Goal: Communication & Community: Answer question/provide support

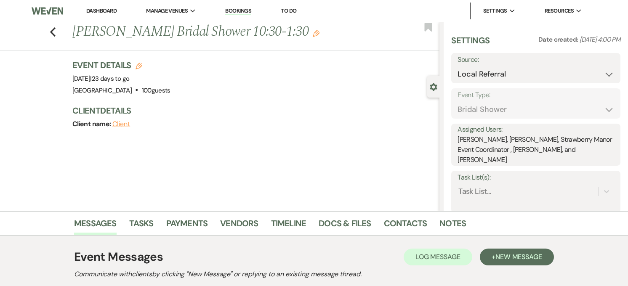
select select "20"
select select "5"
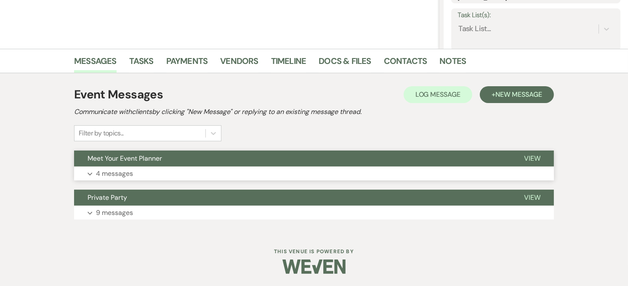
click at [171, 158] on button "Meet Your Event Planner" at bounding box center [292, 159] width 436 height 16
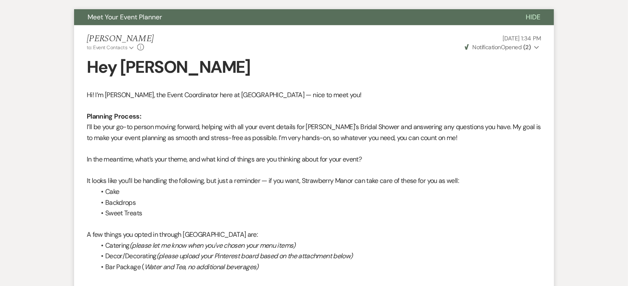
scroll to position [303, 0]
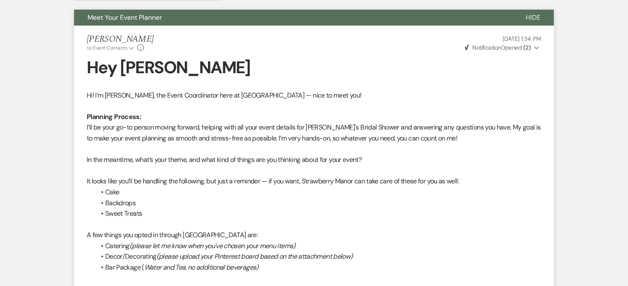
click at [414, 215] on li "Sweet Treats" at bounding box center [318, 213] width 446 height 11
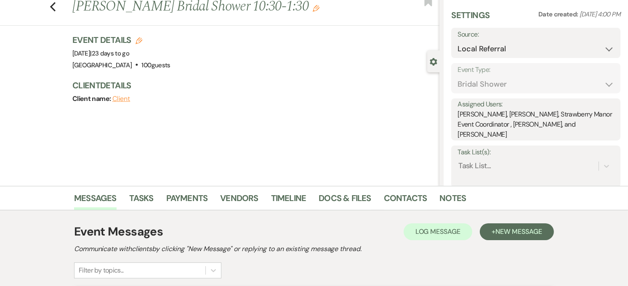
scroll to position [0, 0]
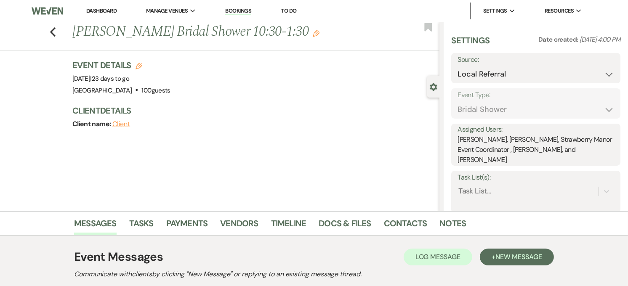
click at [95, 10] on link "Dashboard" at bounding box center [101, 10] width 30 height 7
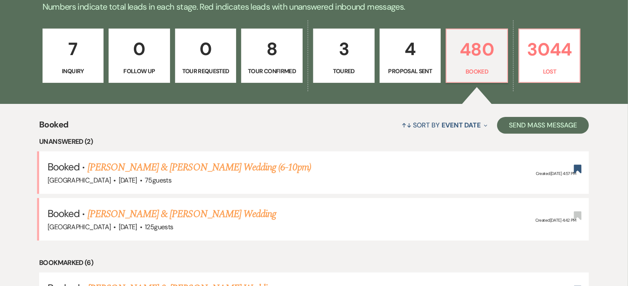
scroll to position [223, 0]
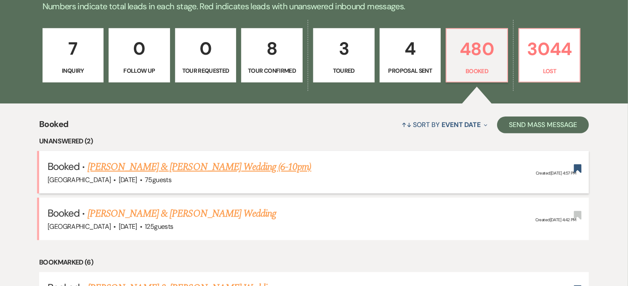
click at [237, 169] on link "[PERSON_NAME] & [PERSON_NAME] Wedding (6-10pm)" at bounding box center [200, 166] width 224 height 15
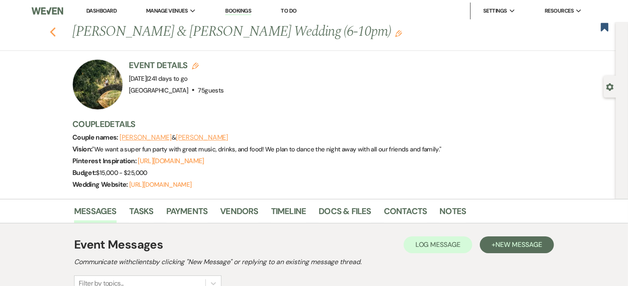
click at [53, 28] on icon "Previous" at bounding box center [53, 32] width 6 height 10
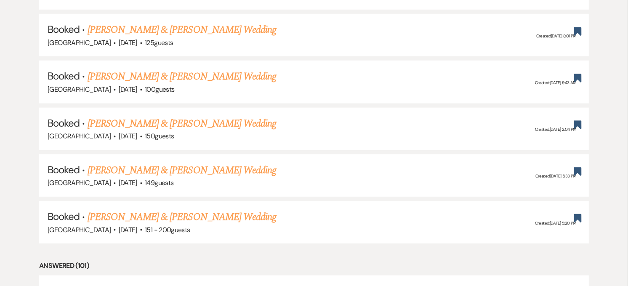
scroll to position [528, 0]
click at [205, 215] on link "[PERSON_NAME] & [PERSON_NAME] Wedding" at bounding box center [182, 217] width 188 height 15
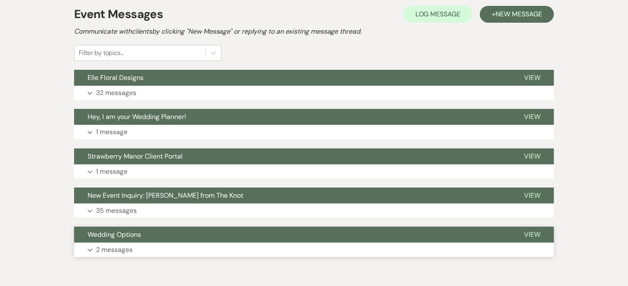
scroll to position [194, 0]
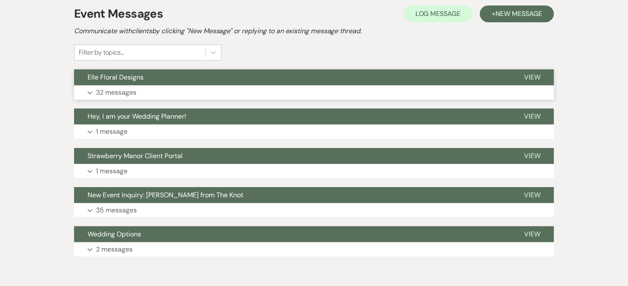
click at [198, 94] on button "Expand 32 messages" at bounding box center [314, 92] width 480 height 14
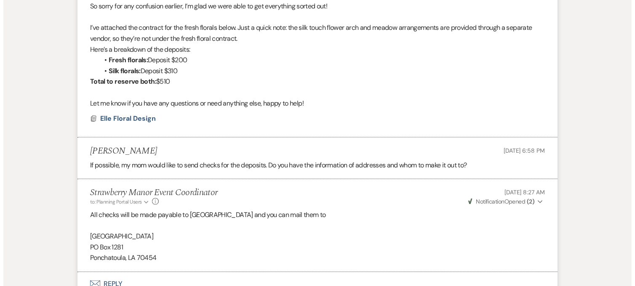
scroll to position [3699, 0]
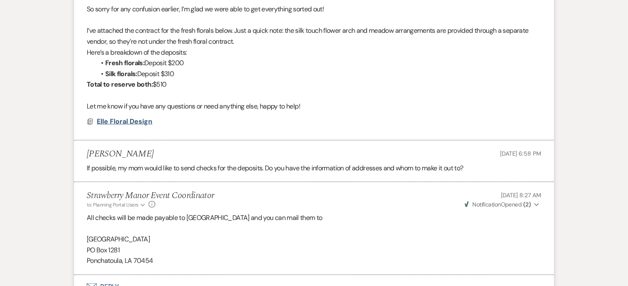
click at [120, 117] on span "Elle Floral Design" at bounding box center [125, 121] width 56 height 9
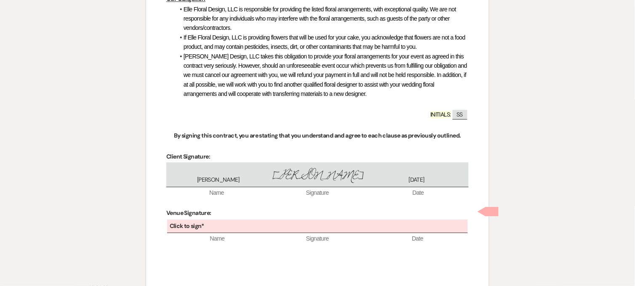
scroll to position [1189, 0]
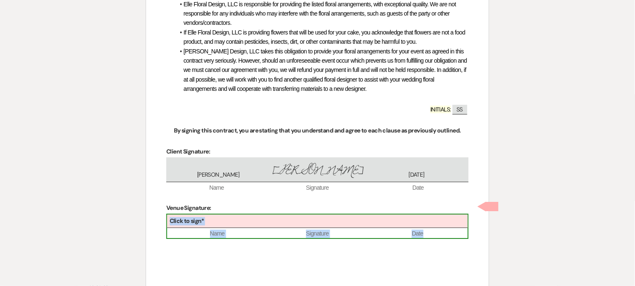
click at [277, 230] on span "Signature" at bounding box center [317, 234] width 100 height 8
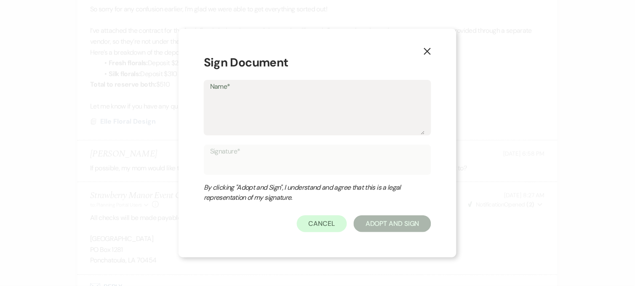
type textarea "B"
type input "B"
type textarea "Br"
type input "Br"
type textarea "Bri"
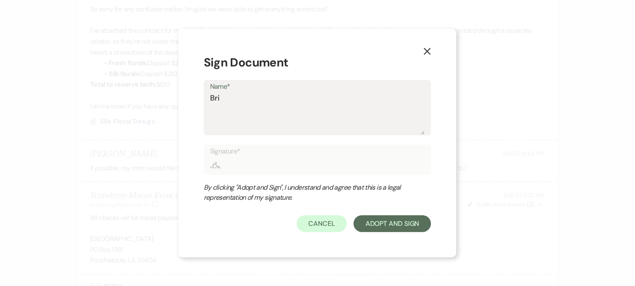
type input "Bri"
type textarea "Brit"
type input "Brit"
type textarea "[PERSON_NAME]"
type input "[PERSON_NAME]"
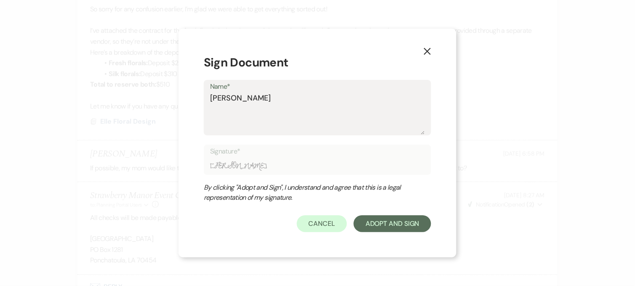
type textarea "Britta"
type input "Britta"
type textarea "Brittan"
type input "Brittan"
type textarea "[PERSON_NAME]"
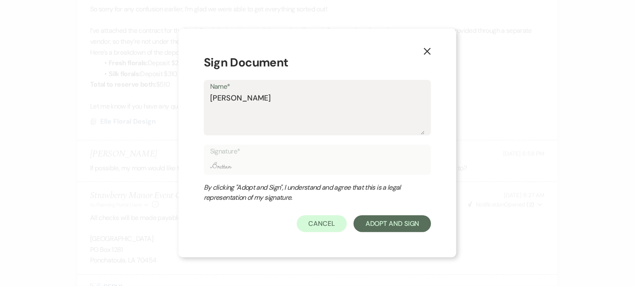
type input "[PERSON_NAME]"
type textarea "BrittanyH"
type input "BrittanyH"
type textarea "[PERSON_NAME]"
type input "[PERSON_NAME]"
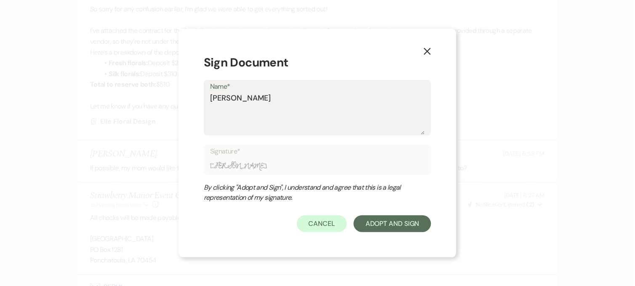
type textarea "[PERSON_NAME]"
type input "[PERSON_NAME]"
type textarea "[PERSON_NAME]"
type input "[PERSON_NAME]"
type textarea "[PERSON_NAME]"
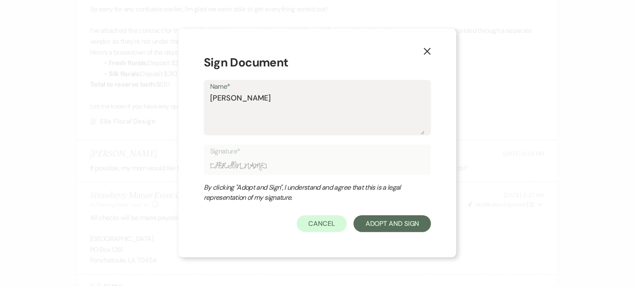
type input "[PERSON_NAME]"
type textarea "[PERSON_NAME] How"
type input "[PERSON_NAME] How"
type textarea "[PERSON_NAME]"
type input "[PERSON_NAME]"
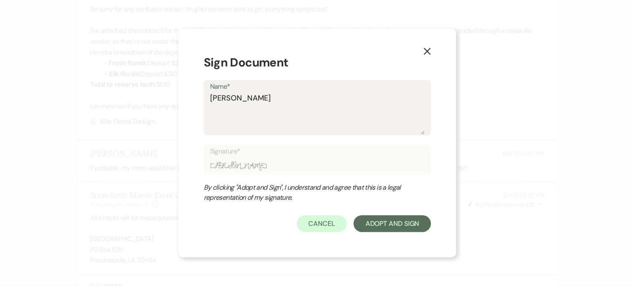
type textarea "[PERSON_NAME]"
type input "[PERSON_NAME]"
type textarea "[PERSON_NAME]"
click at [376, 217] on button "Adopt And Sign" at bounding box center [391, 223] width 77 height 17
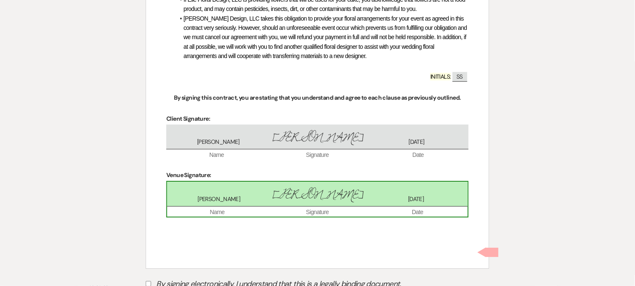
scroll to position [1225, 0]
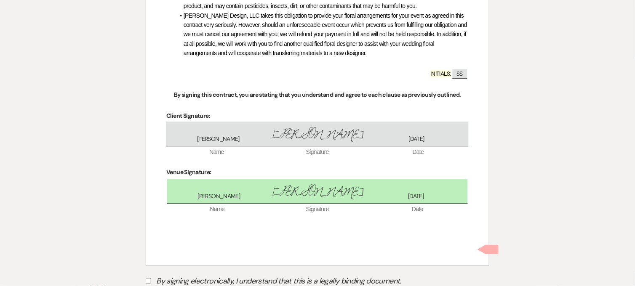
click at [147, 278] on input "By signing electronically, I understand that this is a legally binding document." at bounding box center [148, 280] width 5 height 5
checkbox input "true"
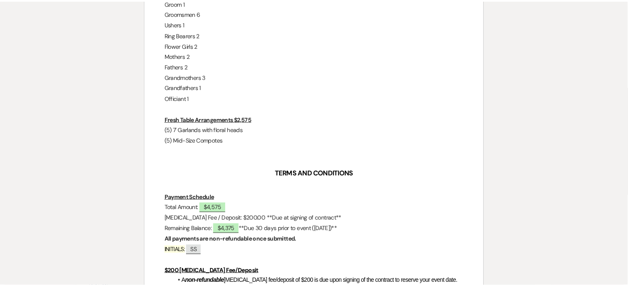
scroll to position [0, 0]
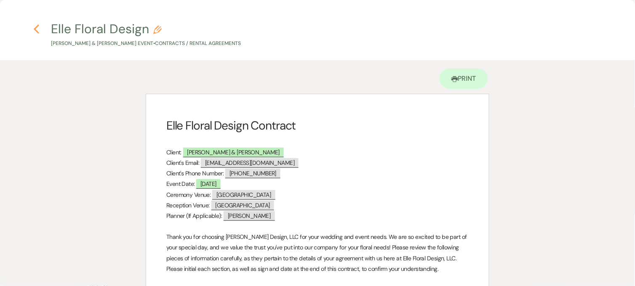
click at [35, 29] on use "button" at bounding box center [36, 28] width 5 height 9
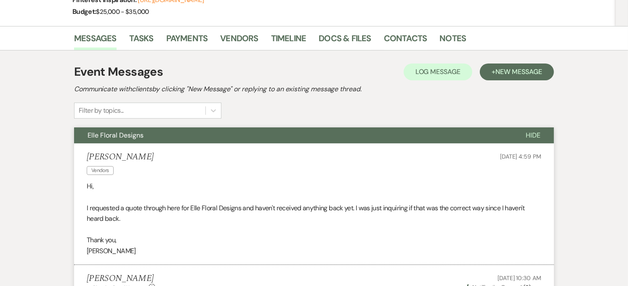
scroll to position [133, 0]
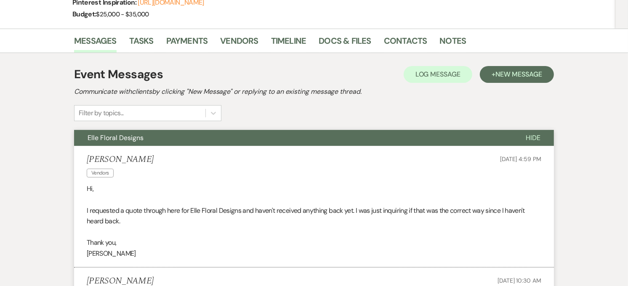
click at [307, 132] on button "Elle Floral Designs" at bounding box center [293, 138] width 438 height 16
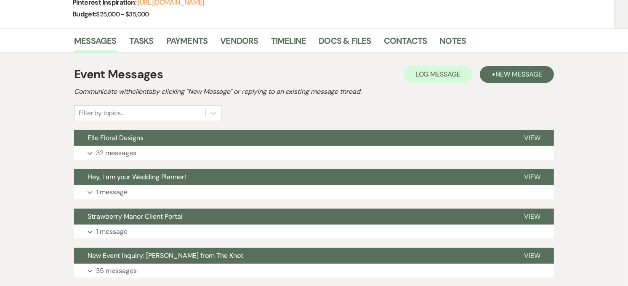
scroll to position [0, 0]
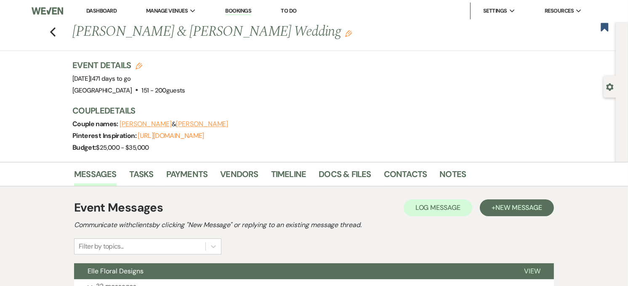
click at [111, 13] on link "Dashboard" at bounding box center [101, 10] width 30 height 7
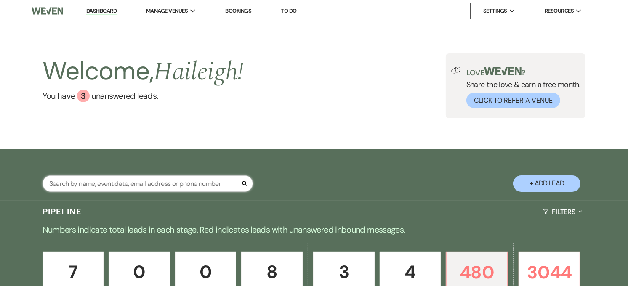
click at [94, 183] on input "text" at bounding box center [147, 183] width 210 height 16
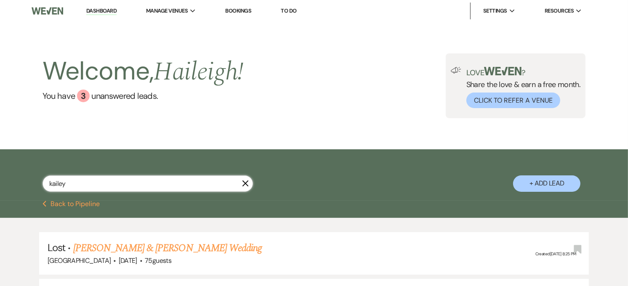
scroll to position [196, 0]
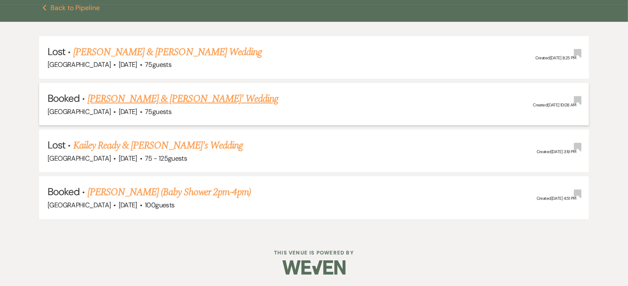
type input "kailey"
click at [153, 93] on link "[PERSON_NAME] & [PERSON_NAME]' Wedding" at bounding box center [183, 98] width 191 height 15
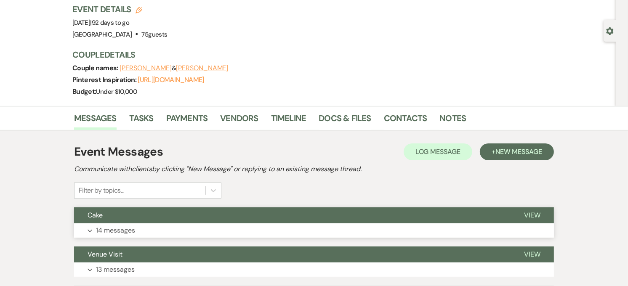
scroll to position [57, 0]
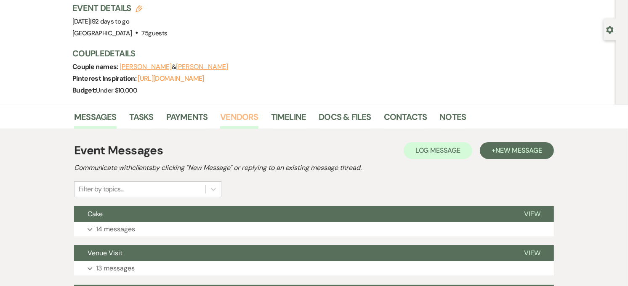
click at [228, 116] on link "Vendors" at bounding box center [239, 119] width 38 height 19
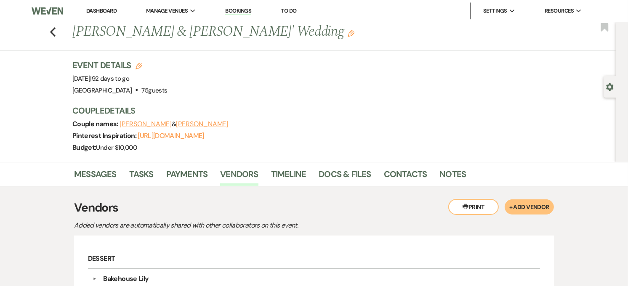
click at [106, 13] on link "Dashboard" at bounding box center [101, 10] width 30 height 7
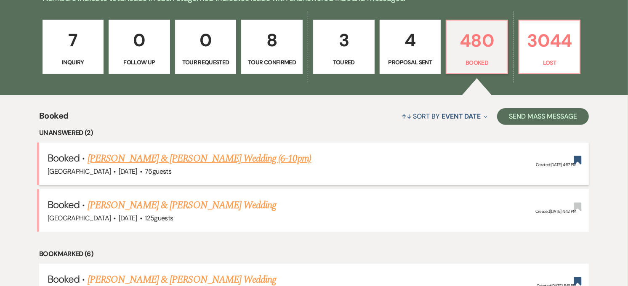
scroll to position [232, 0]
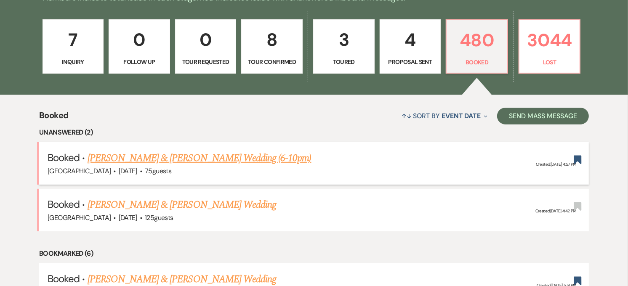
click at [288, 163] on link "[PERSON_NAME] & [PERSON_NAME] Wedding (6-10pm)" at bounding box center [200, 158] width 224 height 15
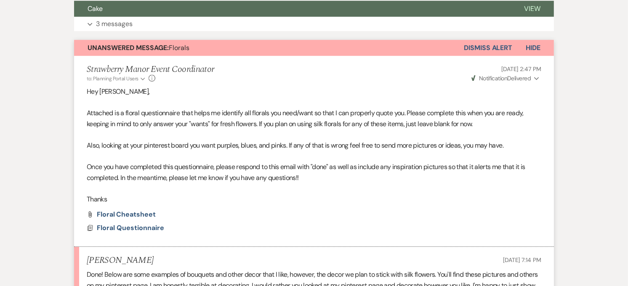
scroll to position [289, 0]
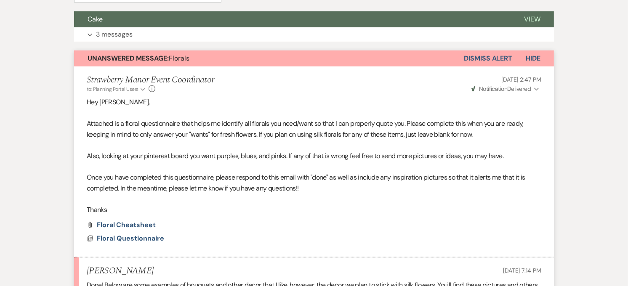
click at [371, 135] on p "Attached is a floral questionnaire that helps me identify all florals you need/…" at bounding box center [314, 128] width 454 height 21
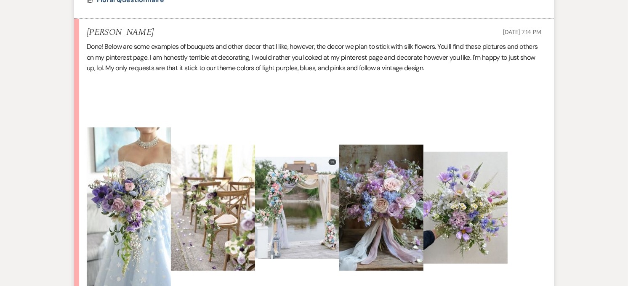
scroll to position [0, 0]
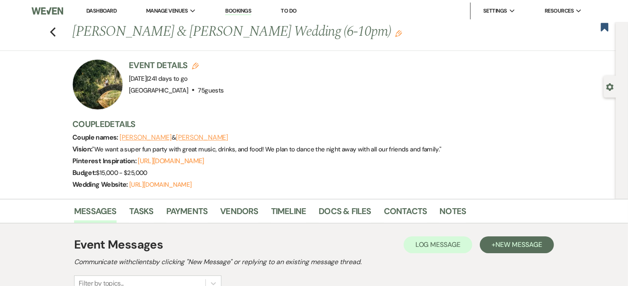
click at [107, 8] on link "Dashboard" at bounding box center [101, 10] width 30 height 7
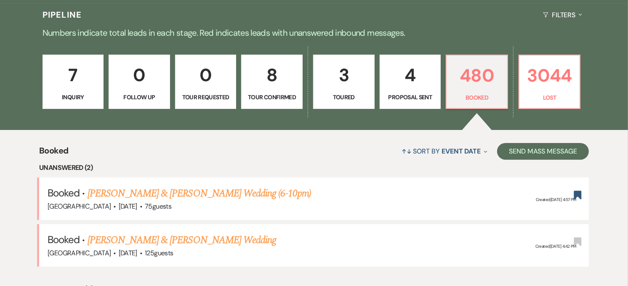
scroll to position [198, 0]
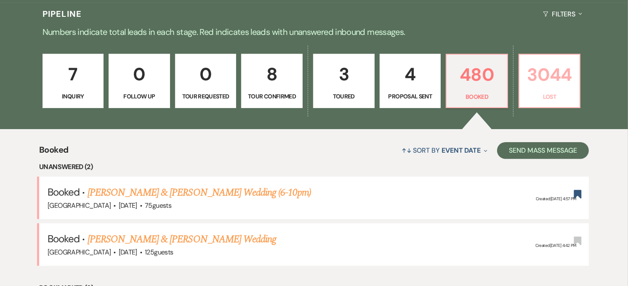
click at [576, 89] on link "3044 Lost" at bounding box center [549, 81] width 62 height 55
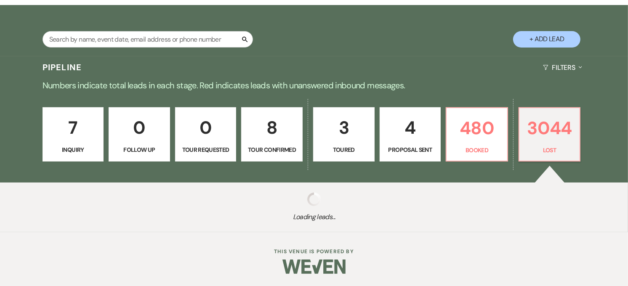
scroll to position [165, 0]
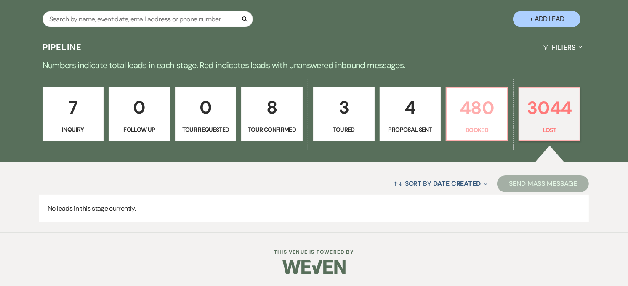
click at [489, 115] on p "480" at bounding box center [476, 108] width 50 height 28
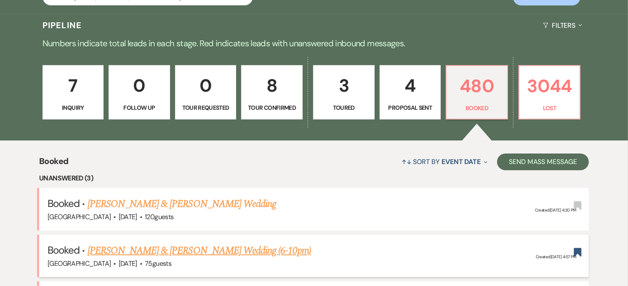
scroll to position [149, 0]
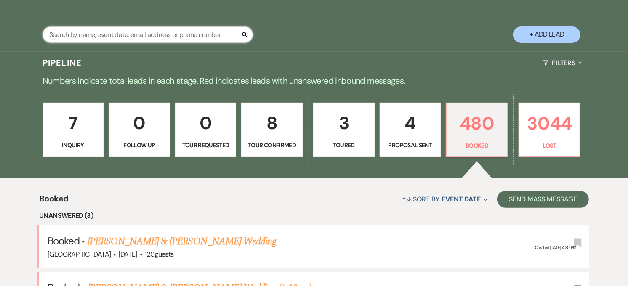
click at [79, 37] on input "text" at bounding box center [147, 35] width 210 height 16
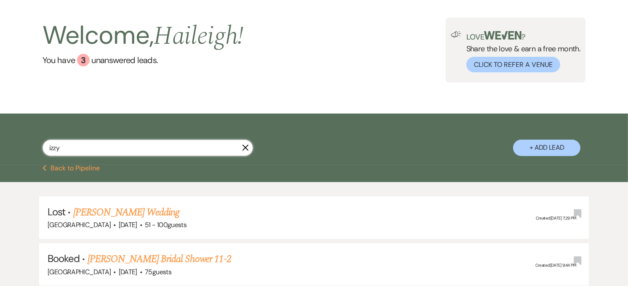
scroll to position [149, 0]
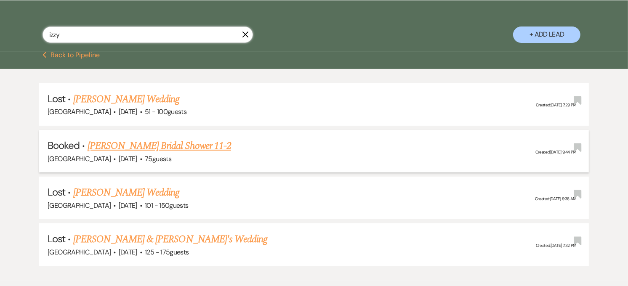
type input "izzy"
click at [153, 149] on link "[PERSON_NAME] Bridal Shower 11-2" at bounding box center [159, 145] width 143 height 15
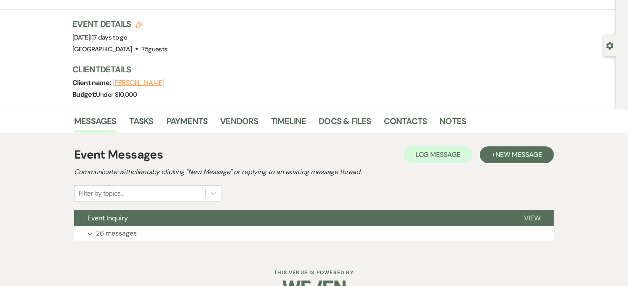
scroll to position [42, 0]
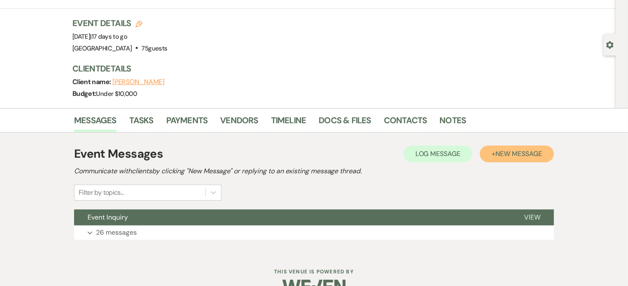
click at [498, 158] on button "+ New Message" at bounding box center [517, 154] width 74 height 17
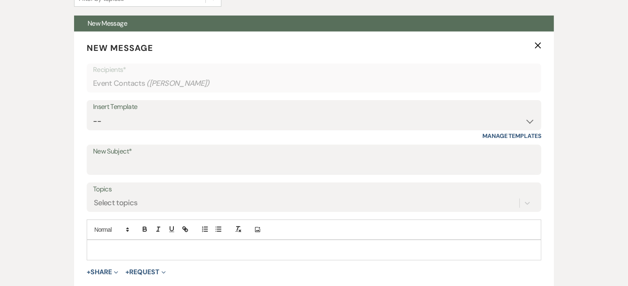
scroll to position [236, 0]
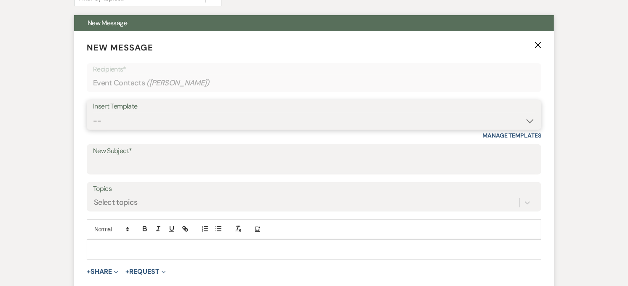
click at [204, 126] on select "-- Weven Planning Portal Introduction (Booked Events) Private Party Inquiry Res…" at bounding box center [314, 121] width 442 height 16
select select "5346"
click at [93, 113] on select "-- Weven Planning Portal Introduction (Booked Events) Private Party Inquiry Res…" at bounding box center [314, 121] width 442 height 16
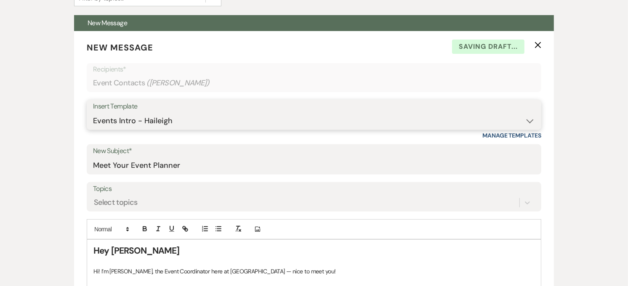
type input "Meet Your Event Planner"
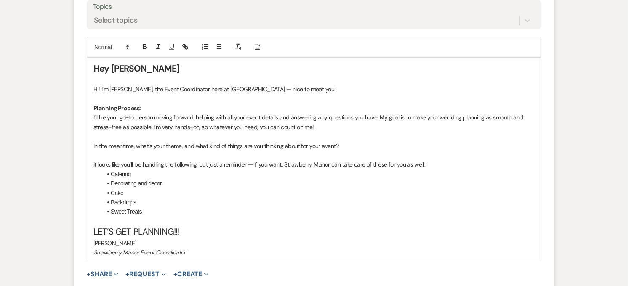
scroll to position [421, 0]
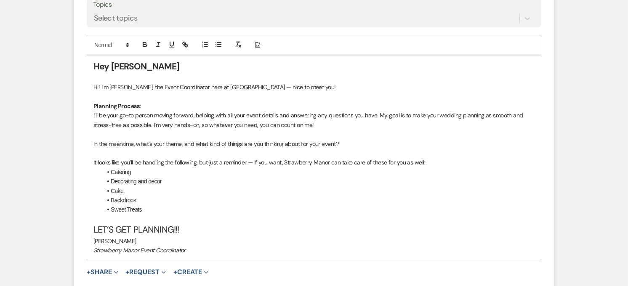
click at [271, 86] on p "Hi! I’m [PERSON_NAME], the Event Coordinator here at [GEOGRAPHIC_DATA] — nice t…" at bounding box center [313, 86] width 441 height 9
click at [127, 62] on h2 "Hey [PERSON_NAME]" at bounding box center [313, 67] width 441 height 12
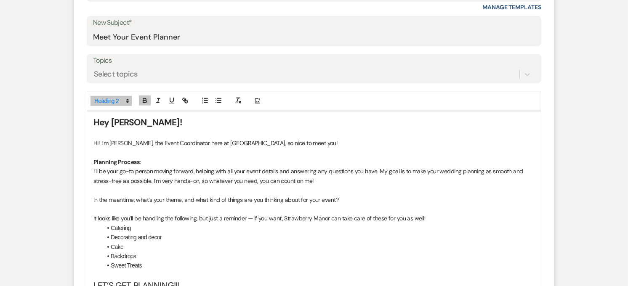
scroll to position [365, 0]
click at [333, 141] on p "Hi! I’m [PERSON_NAME], the Event Coordinator here at [GEOGRAPHIC_DATA], so nice…" at bounding box center [313, 142] width 441 height 9
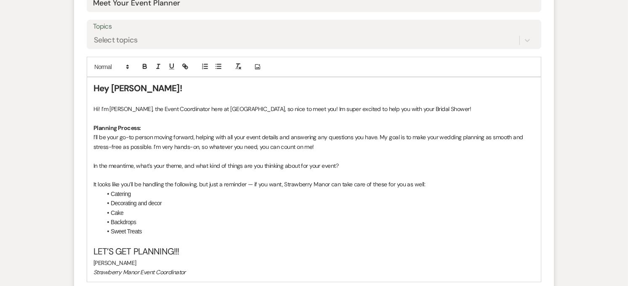
scroll to position [400, 0]
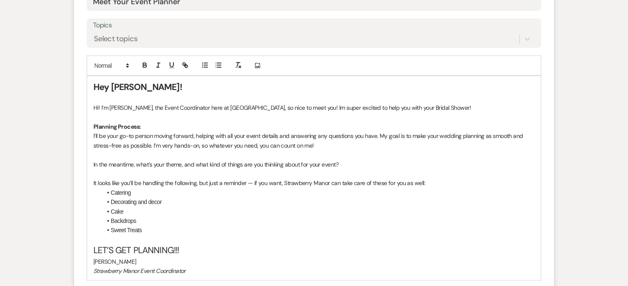
click at [459, 136] on span "I’ll be your go-to person moving forward, helping with all your event details a…" at bounding box center [308, 140] width 431 height 17
click at [422, 187] on span "It looks like you’ll be handling the following, but just a reminder — if you wa…" at bounding box center [259, 183] width 332 height 8
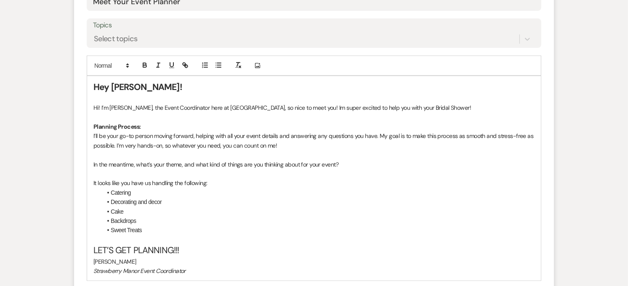
click at [110, 194] on li "Catering" at bounding box center [318, 192] width 433 height 9
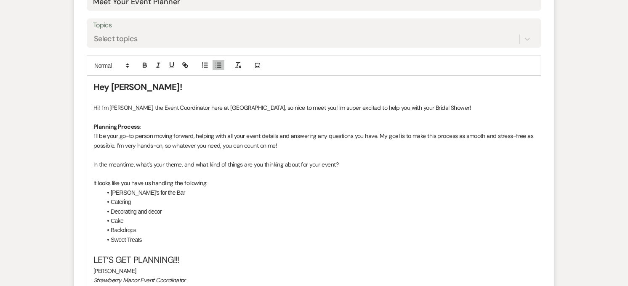
click at [142, 202] on li "Catering" at bounding box center [318, 201] width 433 height 9
click at [174, 211] on li "Decorating and decor" at bounding box center [318, 211] width 433 height 9
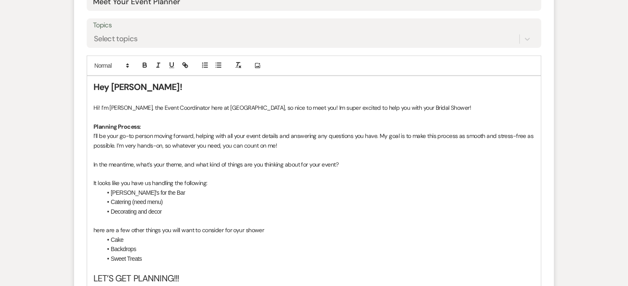
click at [97, 229] on p "here are a few other things you will want to consider for oyur shower" at bounding box center [313, 230] width 441 height 9
click at [271, 232] on p "Here are a few other things you will want to consider for your shower" at bounding box center [313, 230] width 441 height 9
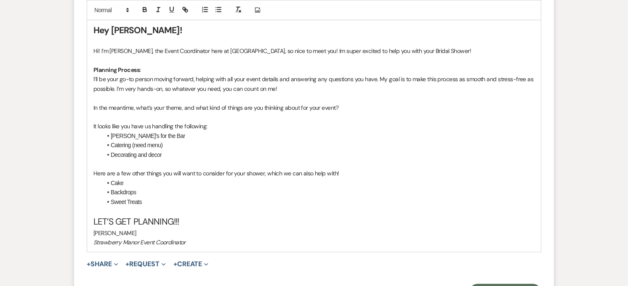
scroll to position [457, 0]
drag, startPoint x: 136, startPoint y: 187, endPoint x: 133, endPoint y: 192, distance: 5.7
click at [133, 192] on li "Backdrops" at bounding box center [318, 191] width 433 height 9
click at [160, 192] on li "Backdrops" at bounding box center [318, 191] width 433 height 9
click at [179, 204] on li "Sweet Treats" at bounding box center [318, 201] width 433 height 9
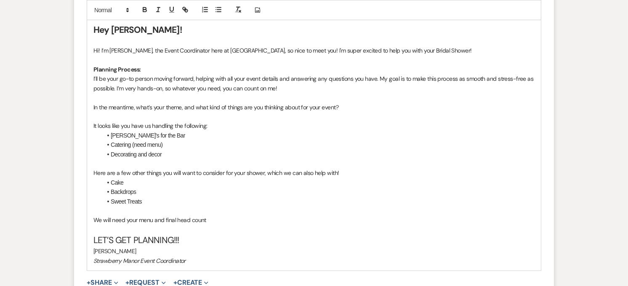
click at [165, 221] on p "We will need your menu and final head count" at bounding box center [313, 219] width 441 height 9
click at [200, 219] on p "We will need your menu, final head count" at bounding box center [313, 219] width 441 height 9
click at [263, 222] on p "We will need your menu, final head count and final payment due by [DATE]" at bounding box center [313, 219] width 441 height 9
click at [356, 218] on p "We will need your menu, final head count and final payment due by [DATE][DATE]" at bounding box center [313, 219] width 441 height 9
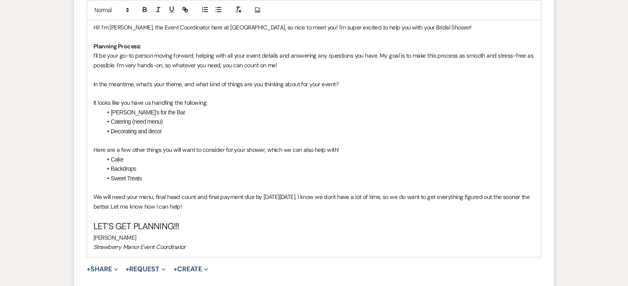
scroll to position [481, 0]
drag, startPoint x: 240, startPoint y: 204, endPoint x: 87, endPoint y: 199, distance: 153.2
click at [87, 199] on div "Hey [PERSON_NAME]! Hi! I’m [PERSON_NAME], the Event Coordinator here at [GEOGRA…" at bounding box center [314, 125] width 454 height 261
click at [141, 11] on icon "button" at bounding box center [145, 10] width 8 height 8
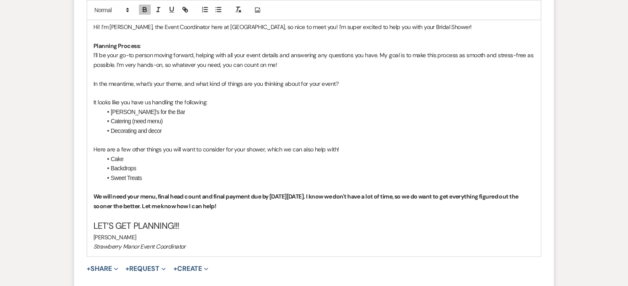
click at [162, 200] on strong "We will need your menu, final head count and final payment due by [DATE][DATE].…" at bounding box center [306, 201] width 426 height 17
click at [264, 202] on p "We will need your menu, final head count and final payment due by [DATE][DATE].…" at bounding box center [313, 201] width 441 height 19
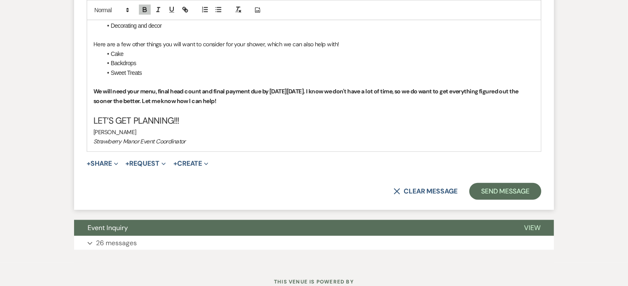
scroll to position [588, 0]
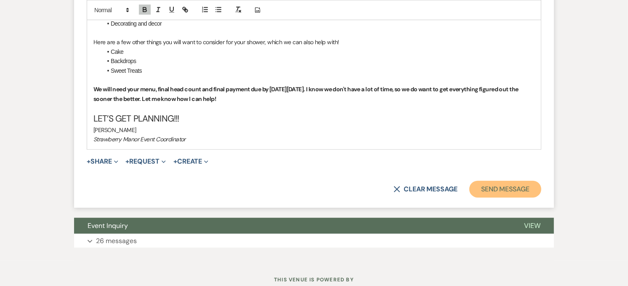
click at [517, 190] on button "Send Message" at bounding box center [505, 189] width 72 height 17
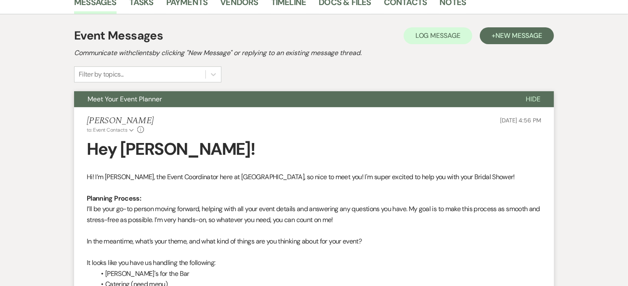
scroll to position [160, 0]
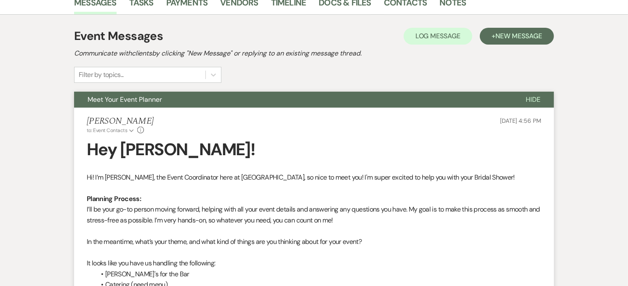
click at [268, 93] on button "Meet Your Event Planner" at bounding box center [293, 100] width 438 height 16
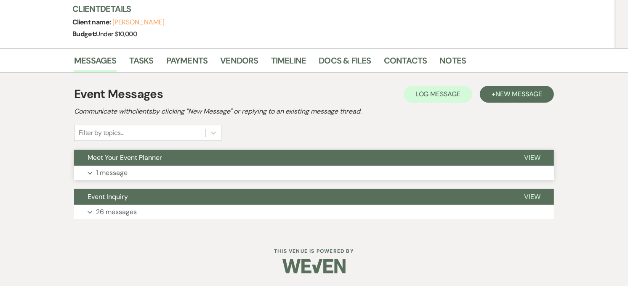
scroll to position [102, 0]
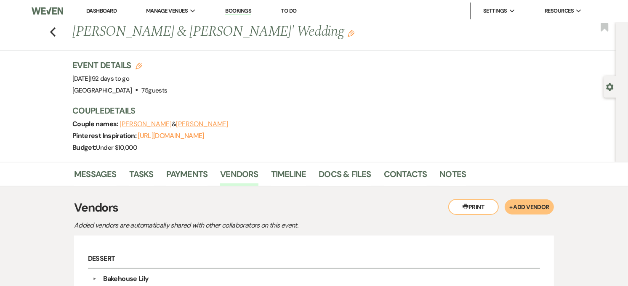
click at [91, 8] on link "Dashboard" at bounding box center [101, 10] width 30 height 7
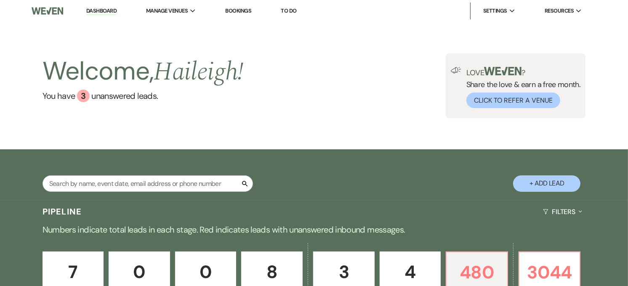
scroll to position [144, 0]
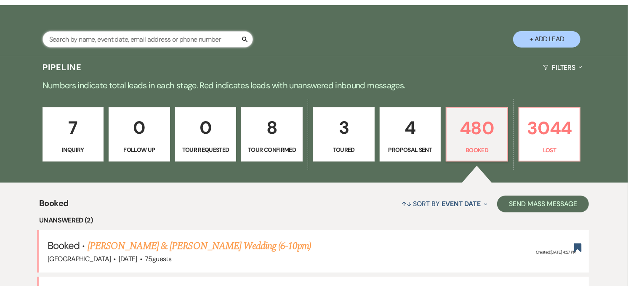
click at [179, 48] on input "text" at bounding box center [147, 39] width 210 height 16
click at [188, 48] on input "text" at bounding box center [147, 39] width 210 height 16
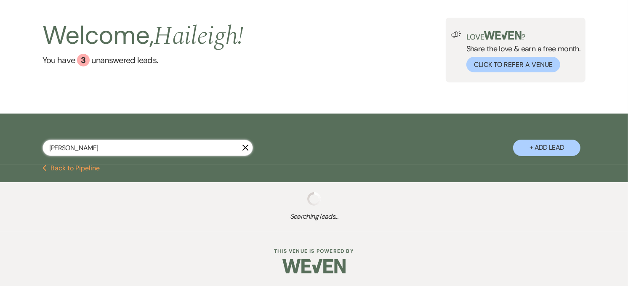
scroll to position [61, 0]
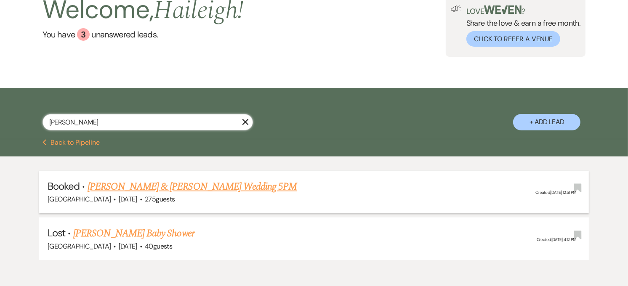
type input "zahn"
click at [174, 181] on link "[PERSON_NAME] & [PERSON_NAME] Wedding 5PM" at bounding box center [193, 186] width 210 height 15
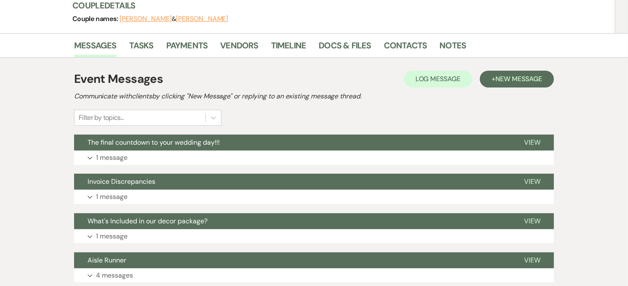
scroll to position [106, 0]
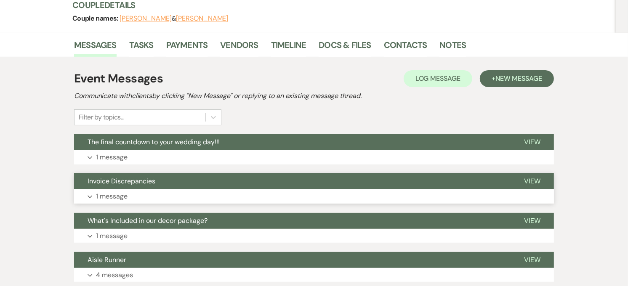
click at [192, 188] on button "Invoice Discrepancies" at bounding box center [292, 181] width 436 height 16
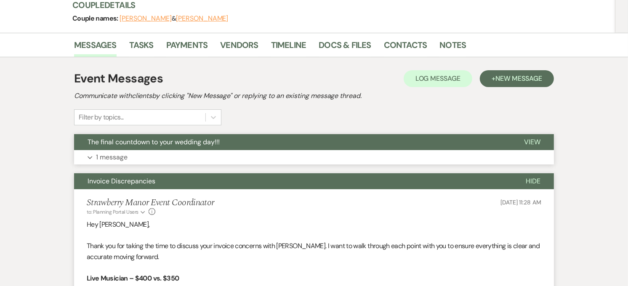
click at [229, 153] on button "Expand 1 message" at bounding box center [314, 157] width 480 height 14
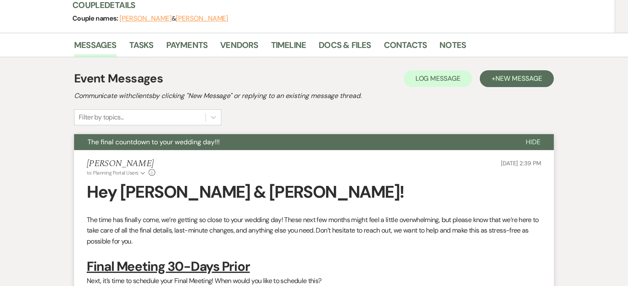
click at [244, 145] on button "The final countdown to your wedding day!!!" at bounding box center [293, 142] width 438 height 16
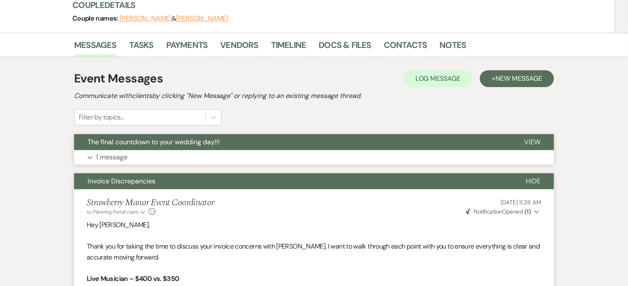
click at [244, 145] on button "The final countdown to your wedding day!!!" at bounding box center [292, 142] width 436 height 16
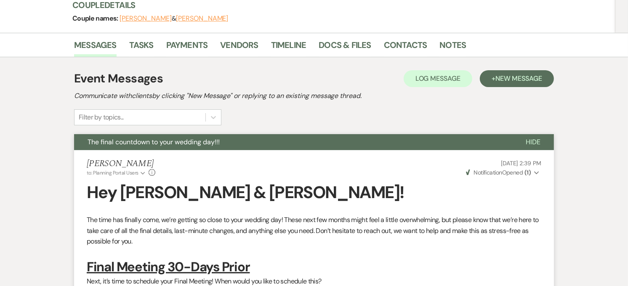
click at [244, 145] on button "The final countdown to your wedding day!!!" at bounding box center [293, 142] width 438 height 16
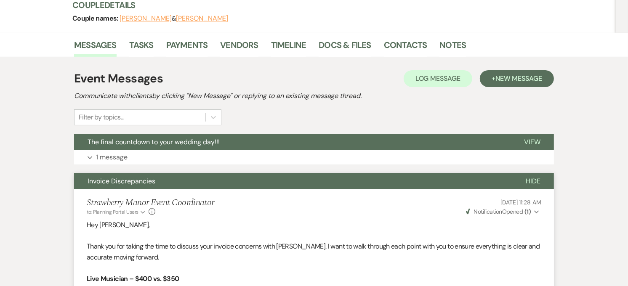
click at [518, 215] on span "Weven Check Notification Opened ( 1 )" at bounding box center [498, 212] width 65 height 8
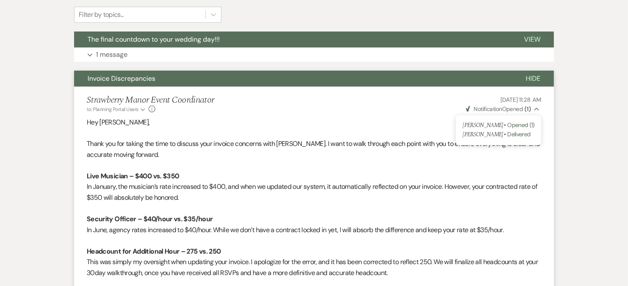
scroll to position [209, 0]
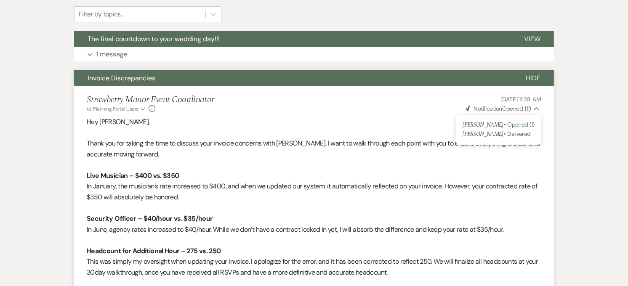
click at [243, 78] on button "Invoice Discrepancies" at bounding box center [293, 78] width 438 height 16
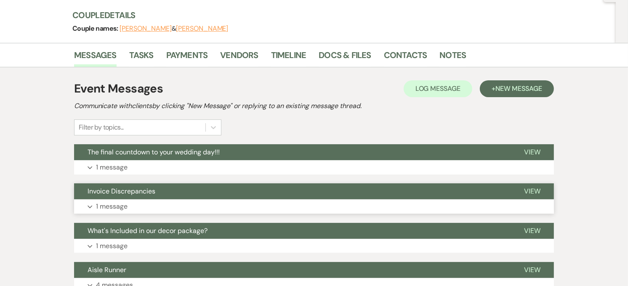
scroll to position [93, 0]
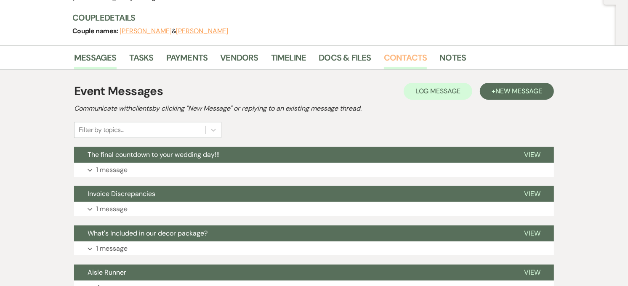
click at [404, 62] on link "Contacts" at bounding box center [405, 60] width 43 height 19
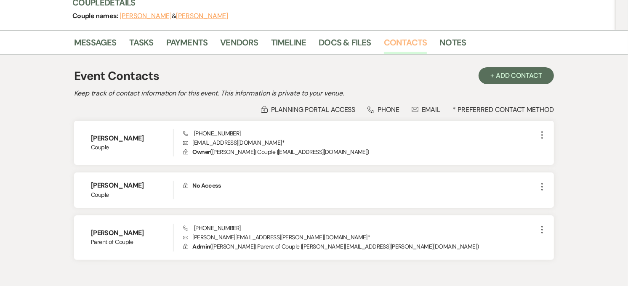
scroll to position [109, 0]
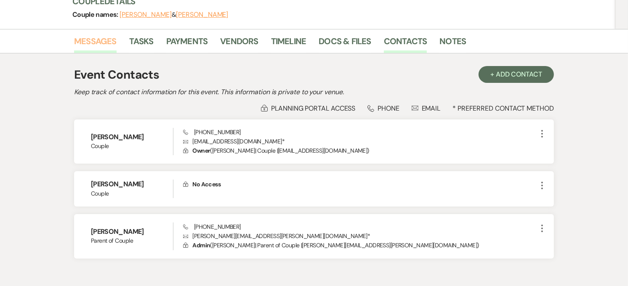
click at [114, 45] on link "Messages" at bounding box center [95, 44] width 42 height 19
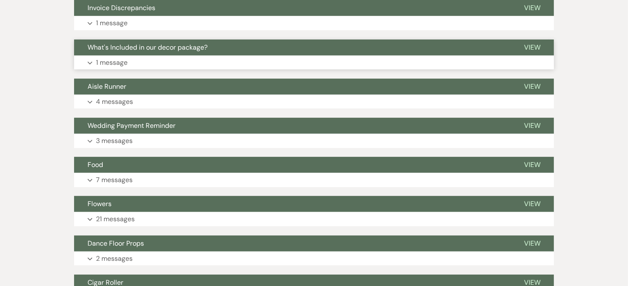
scroll to position [280, 0]
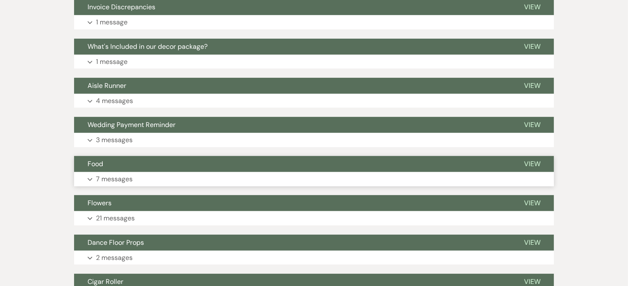
click at [145, 179] on button "Expand 7 messages" at bounding box center [314, 179] width 480 height 14
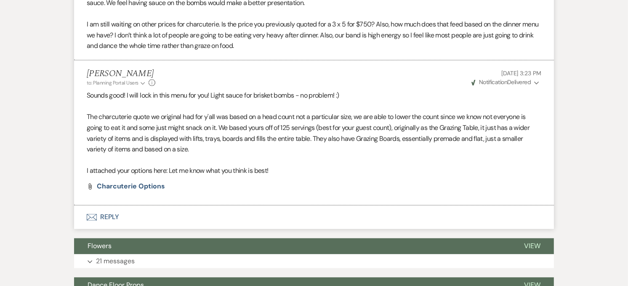
scroll to position [1487, 0]
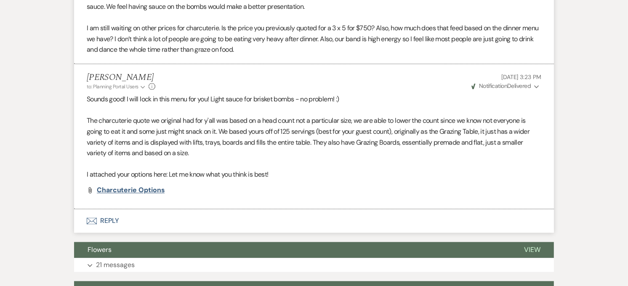
click at [141, 191] on span "Charcuterie Options" at bounding box center [131, 190] width 68 height 9
click at [327, 85] on div "Haileigh Fuller to: Planning Portal Users Expand Info Jul 28, 2025, 3:23 PM Wev…" at bounding box center [314, 81] width 454 height 18
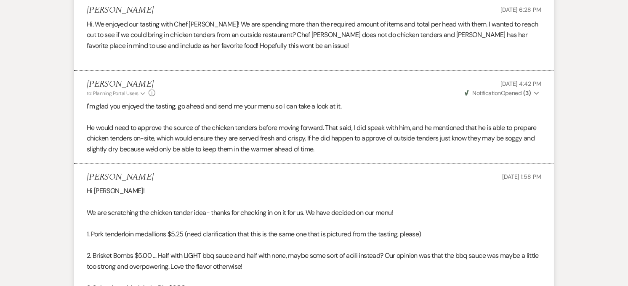
scroll to position [0, 0]
